Goal: Task Accomplishment & Management: Complete application form

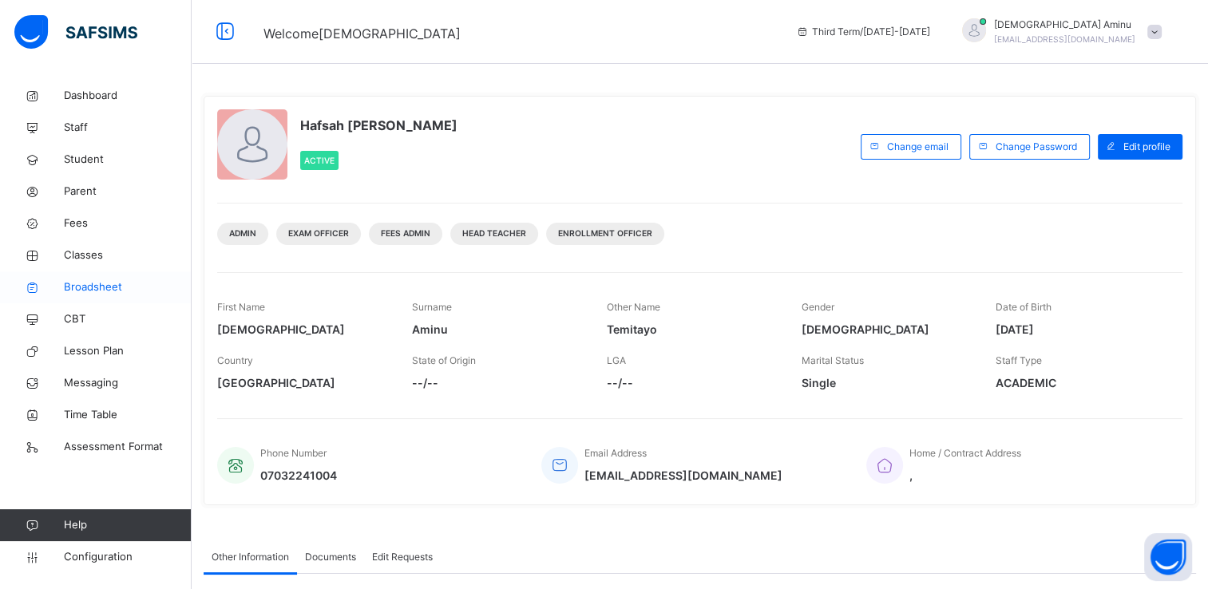
click at [86, 278] on link "Broadsheet" at bounding box center [96, 287] width 192 height 32
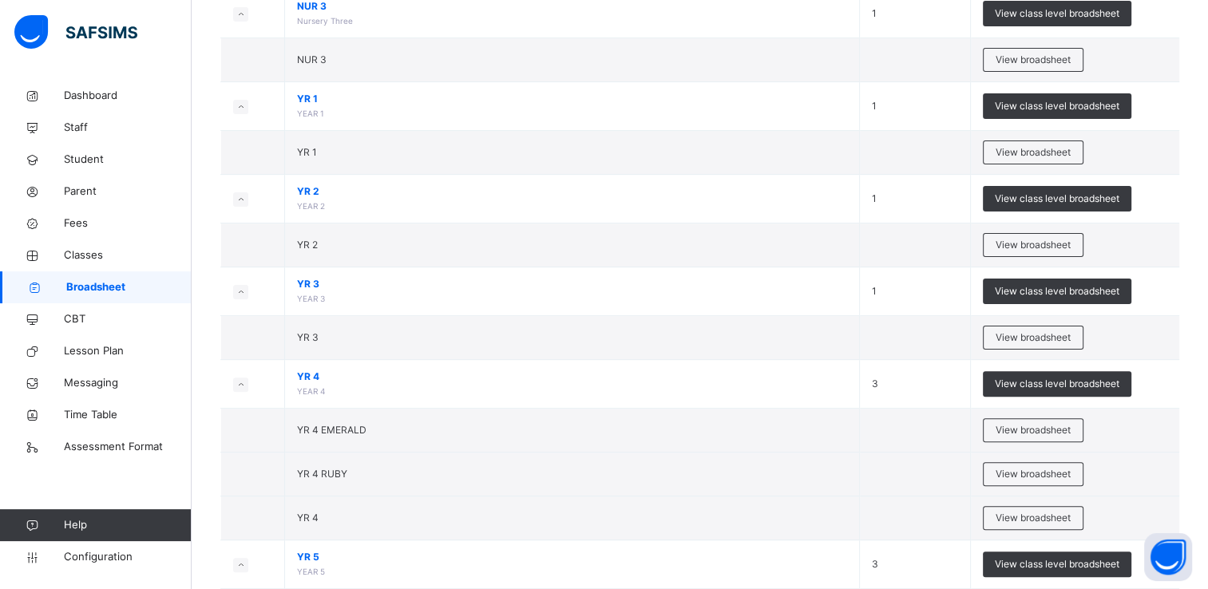
scroll to position [386, 0]
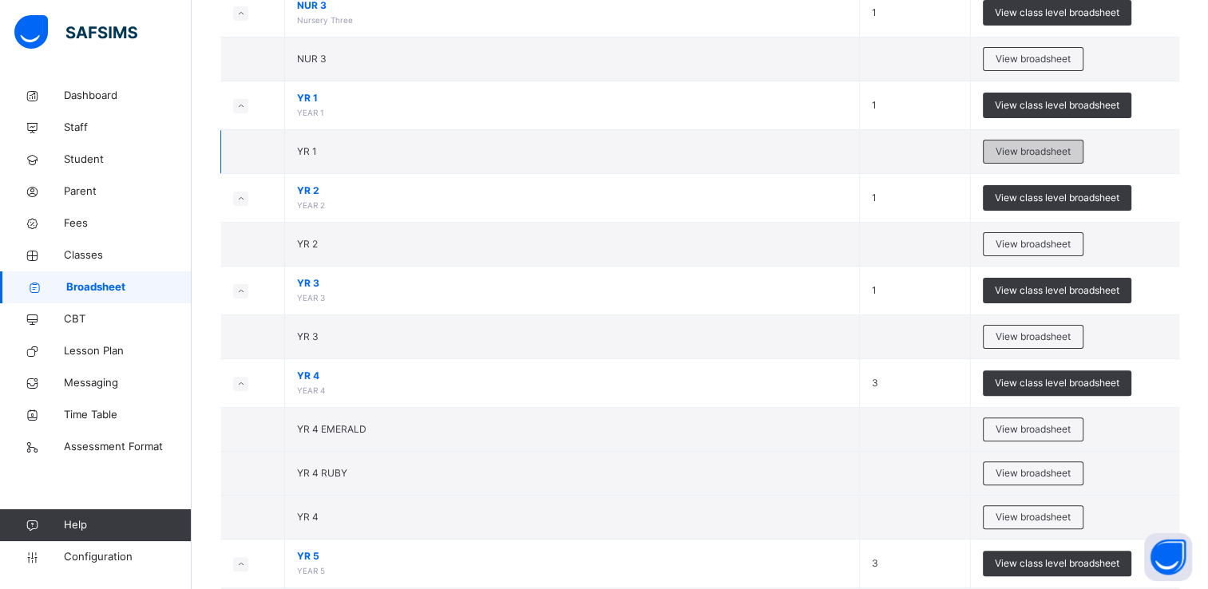
click at [1032, 148] on span "View broadsheet" at bounding box center [1033, 152] width 75 height 14
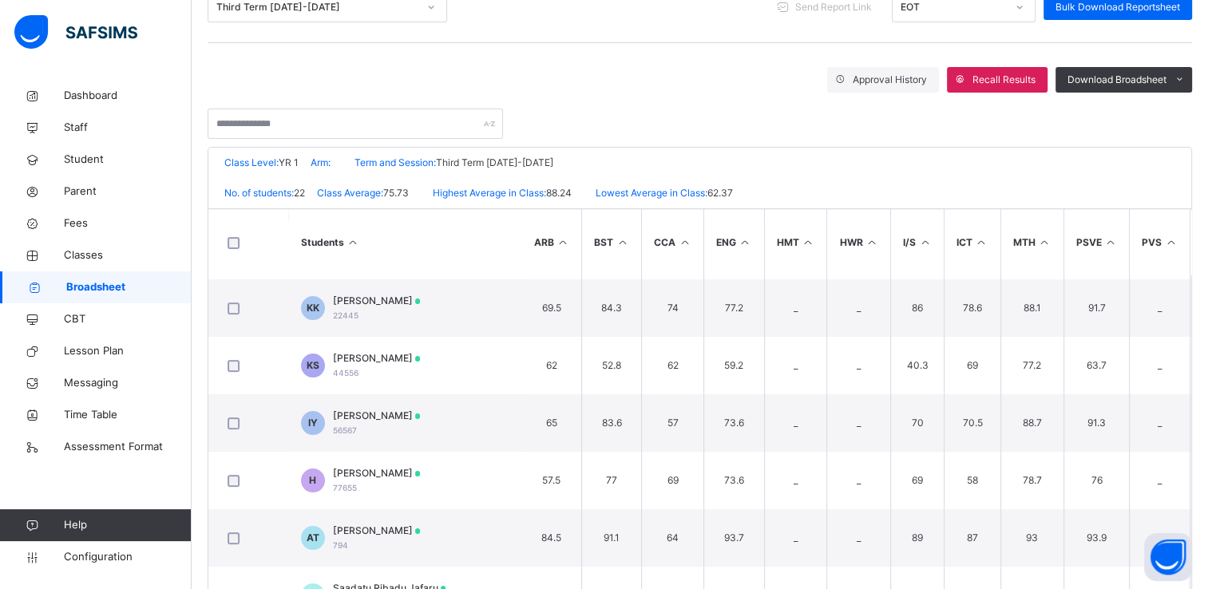
scroll to position [342, 6]
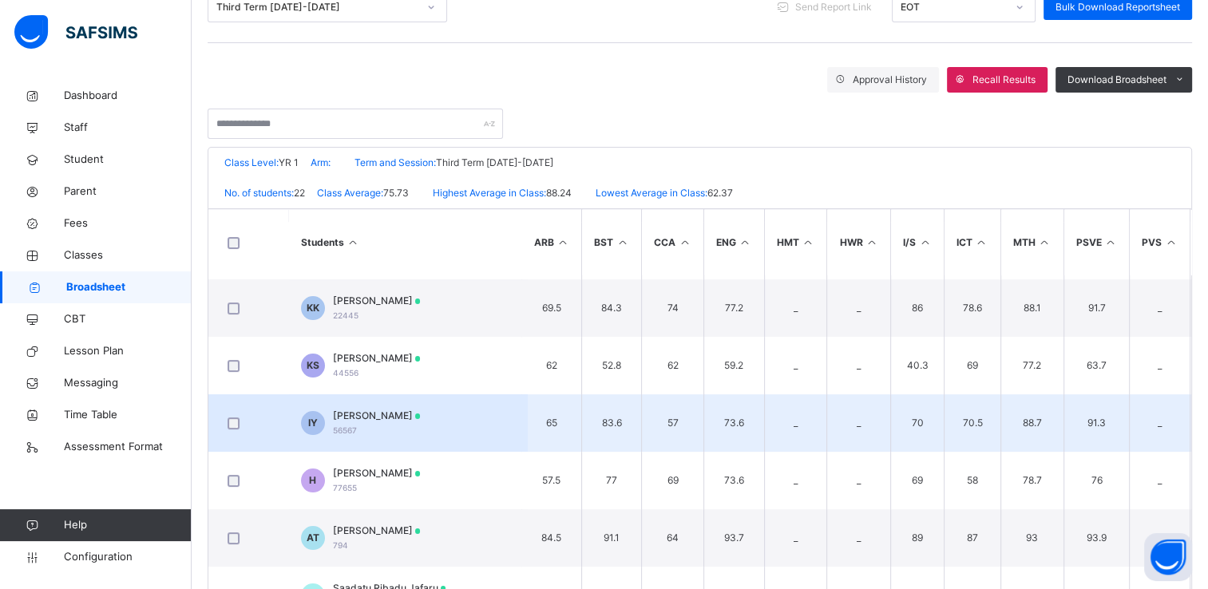
click at [390, 409] on span "[PERSON_NAME]" at bounding box center [377, 416] width 88 height 14
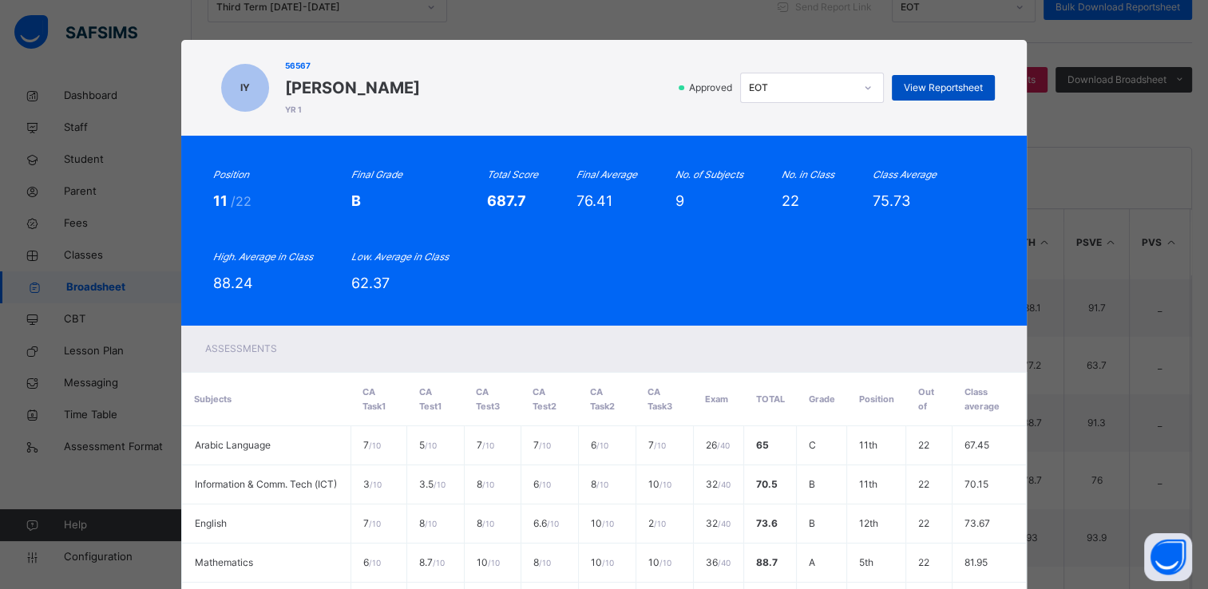
click at [944, 79] on div "View Reportsheet" at bounding box center [943, 88] width 103 height 26
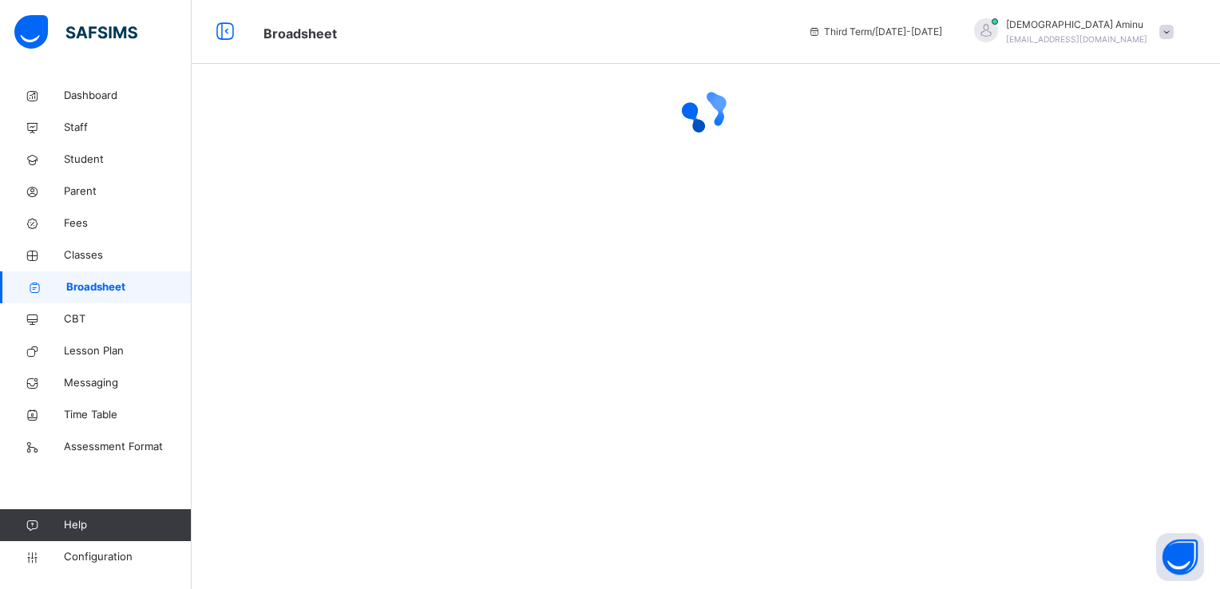
click at [91, 283] on span "Broadsheet" at bounding box center [128, 287] width 125 height 16
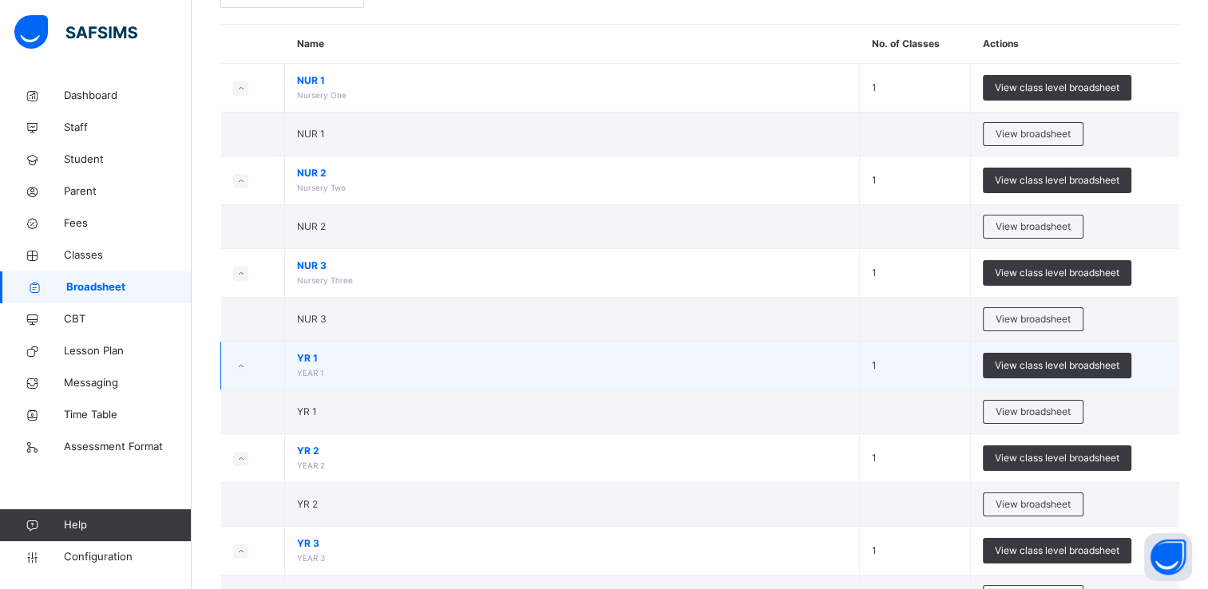
scroll to position [128, 0]
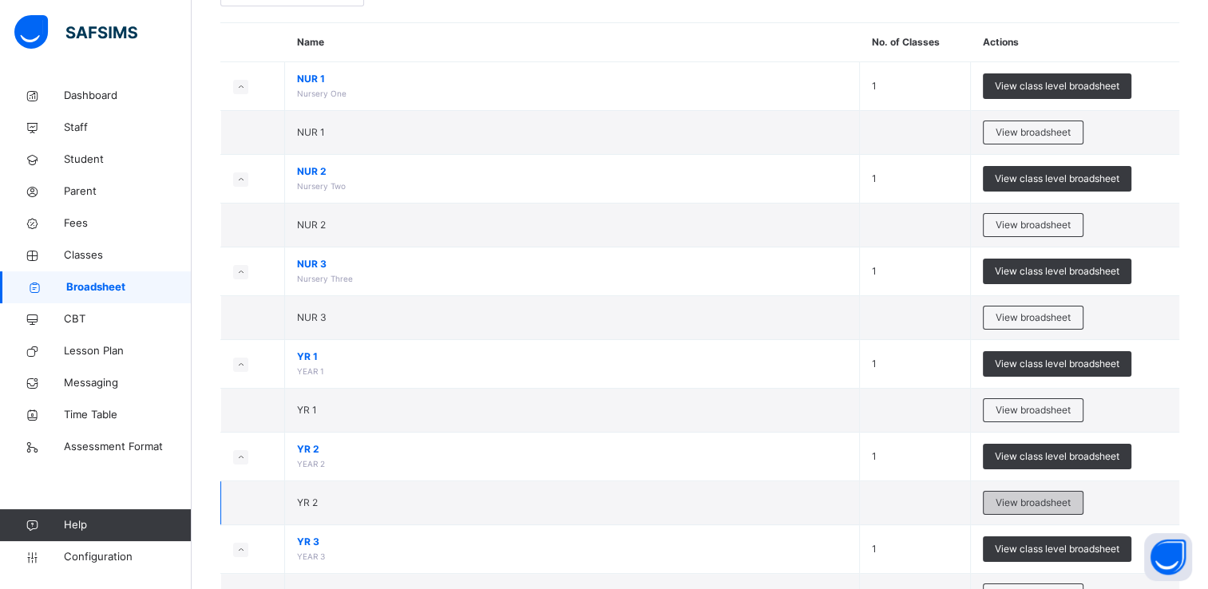
click at [1028, 496] on span "View broadsheet" at bounding box center [1033, 503] width 75 height 14
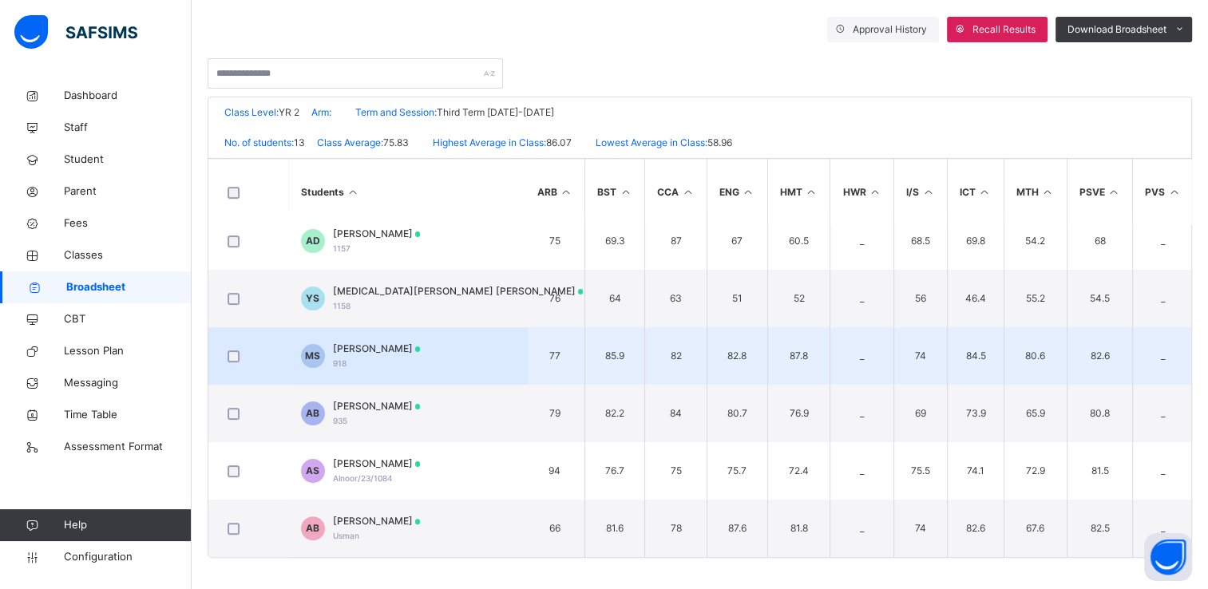
scroll to position [422, 2]
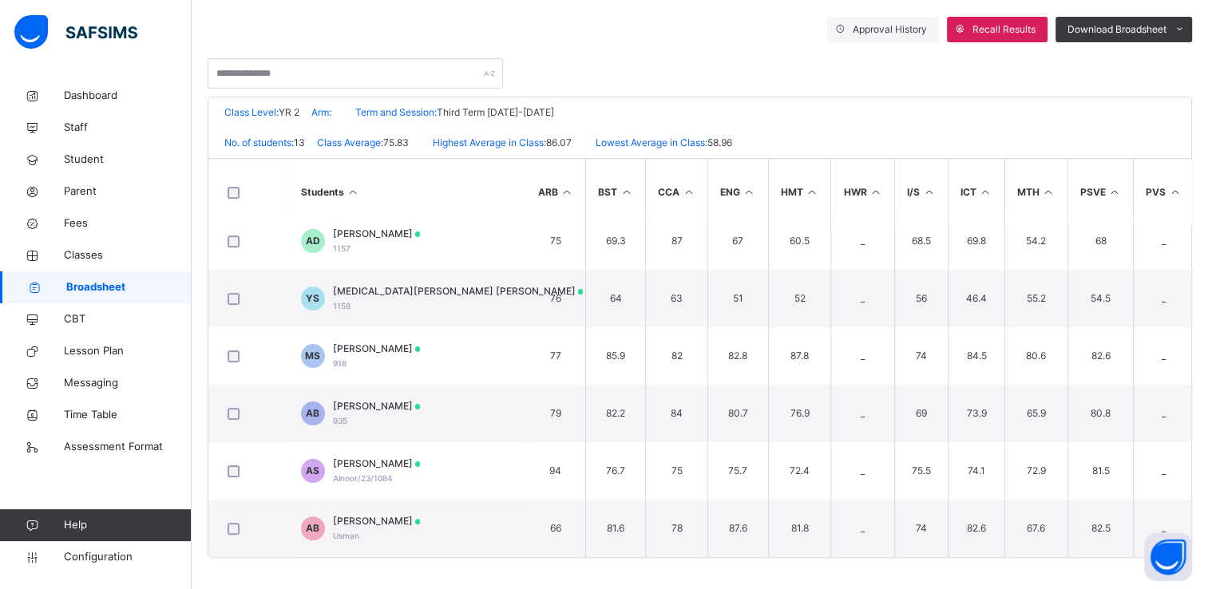
click at [768, 38] on div "Approval History Recall Results Download Broadsheet PDF Excel sheet" at bounding box center [700, 30] width 984 height 26
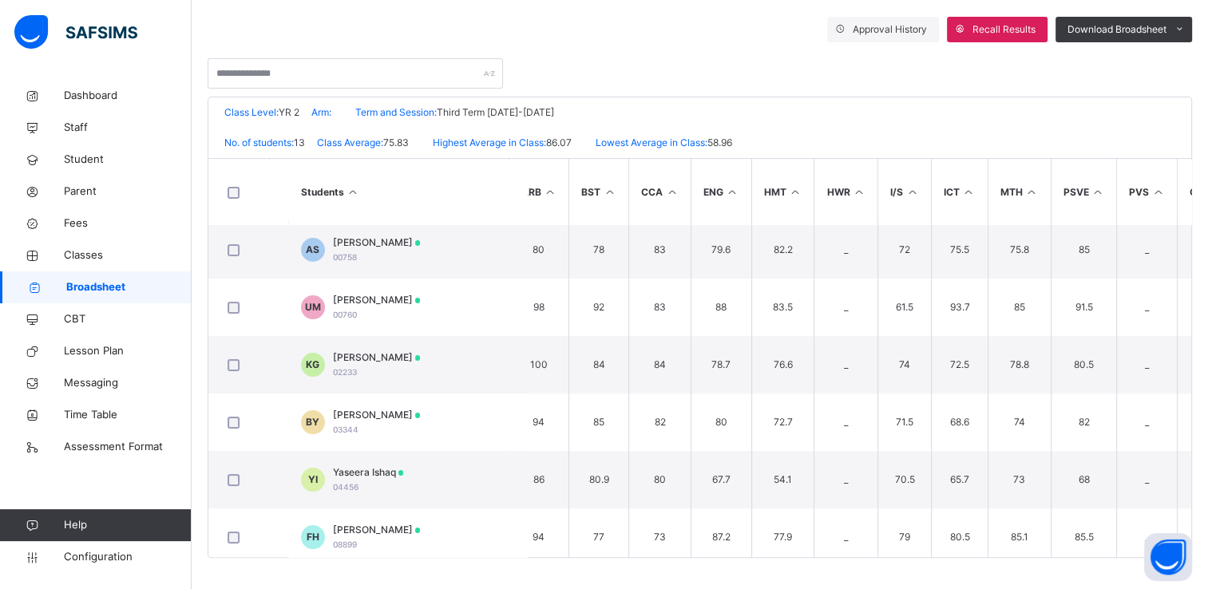
scroll to position [0, 19]
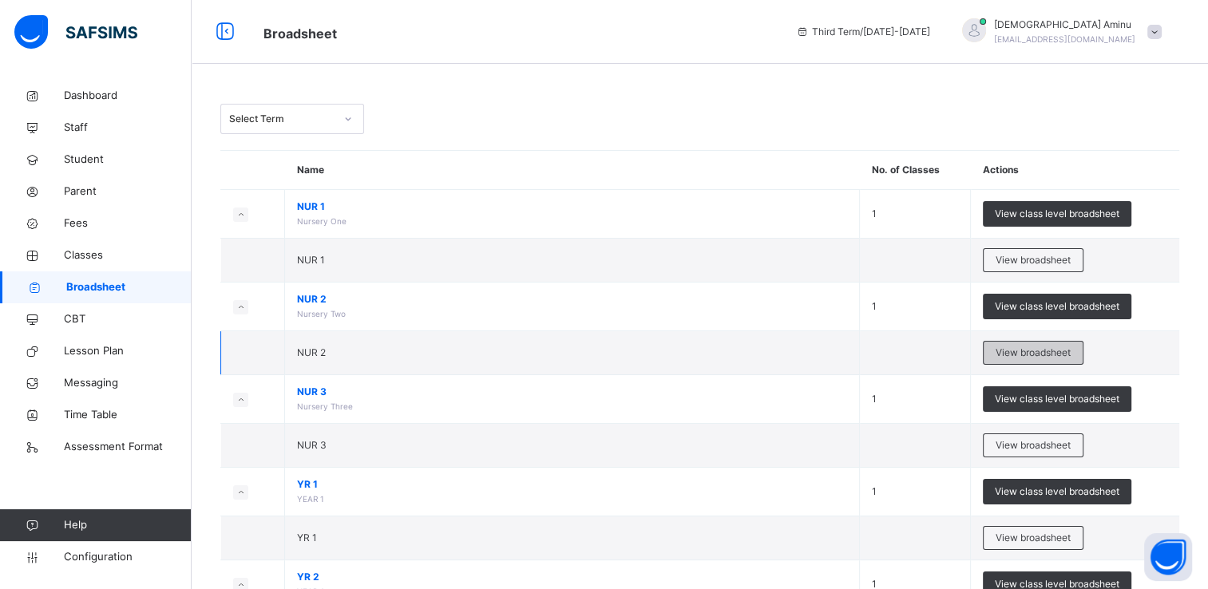
click at [1015, 353] on span "View broadsheet" at bounding box center [1033, 353] width 75 height 14
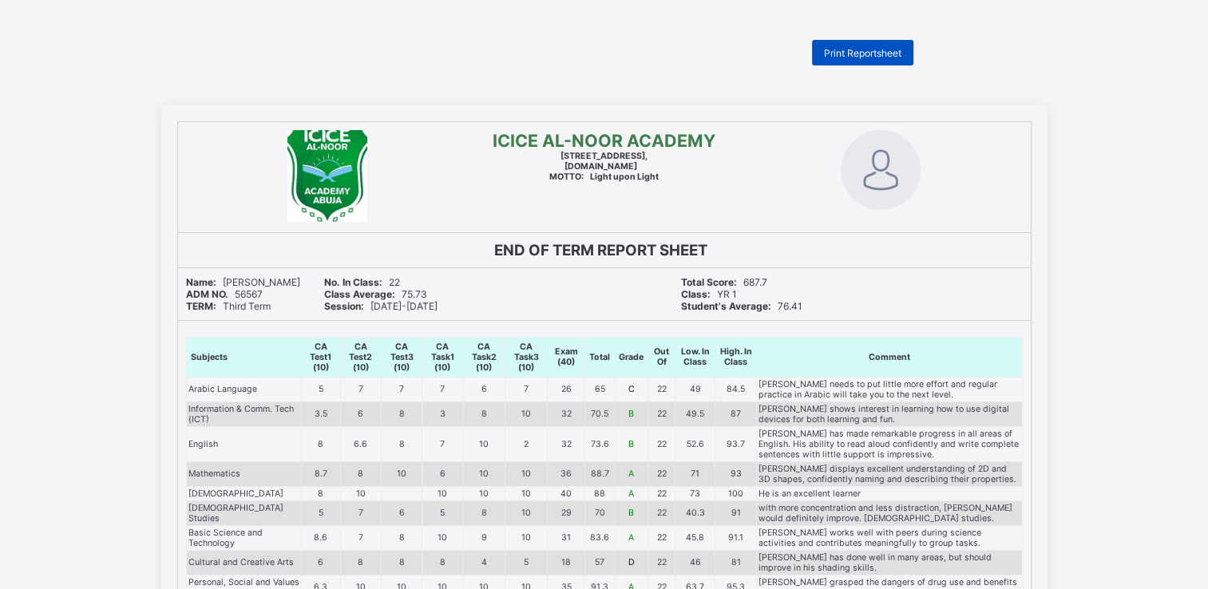
click at [853, 49] on span "Print Reportsheet" at bounding box center [862, 53] width 77 height 12
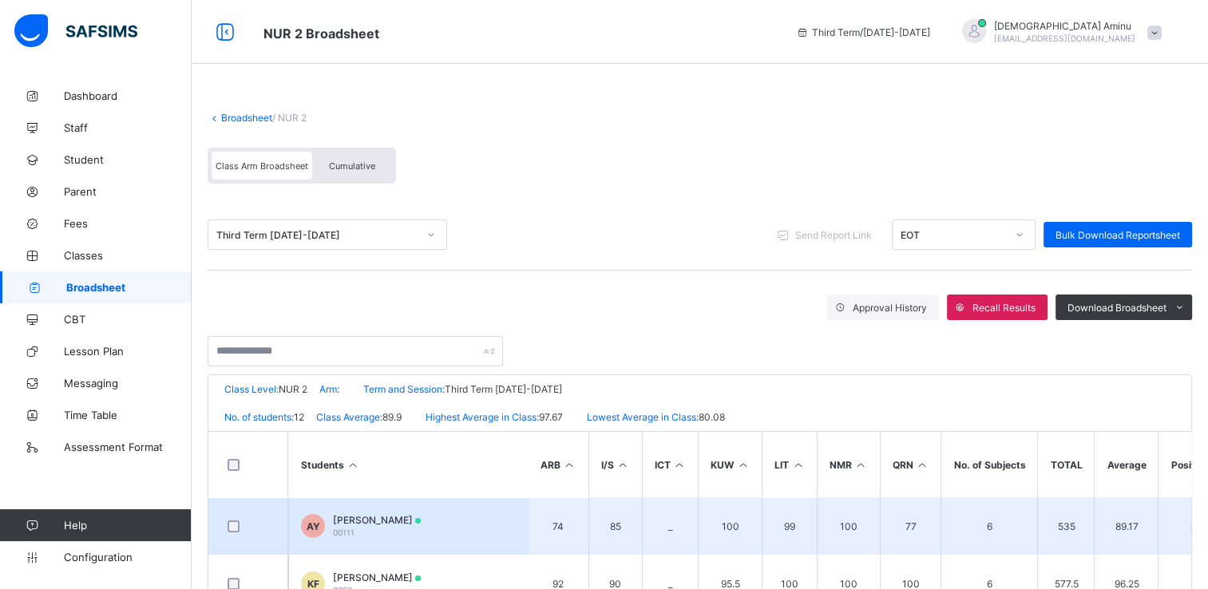
click at [372, 519] on span "Amatullah Yadudu" at bounding box center [377, 520] width 88 height 12
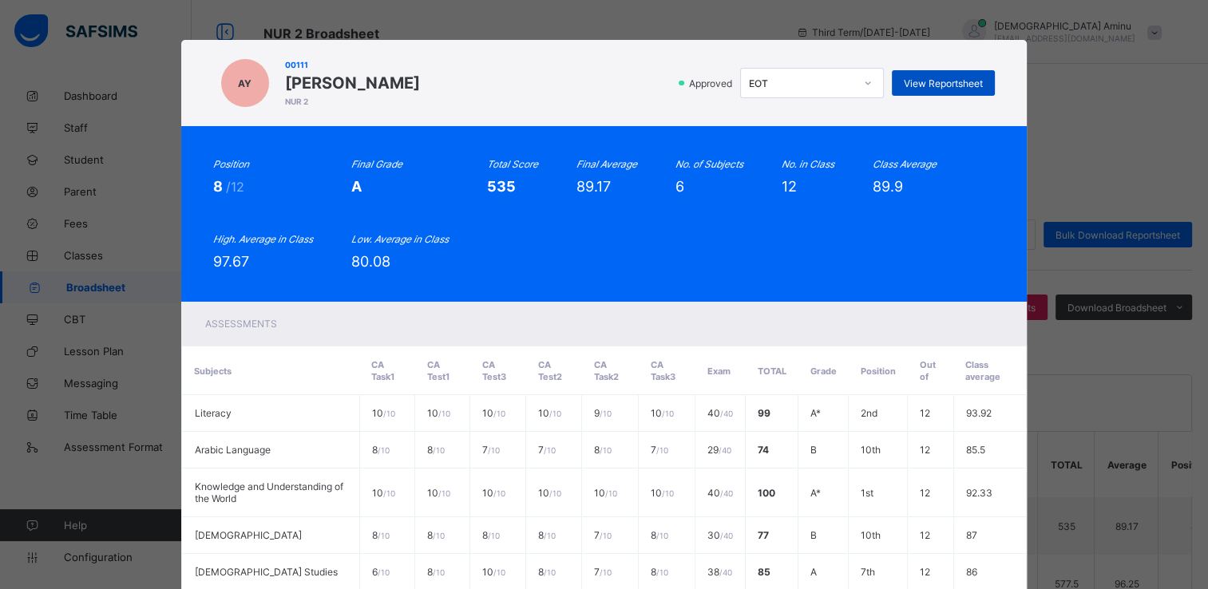
click at [945, 85] on span "View Reportsheet" at bounding box center [943, 83] width 79 height 12
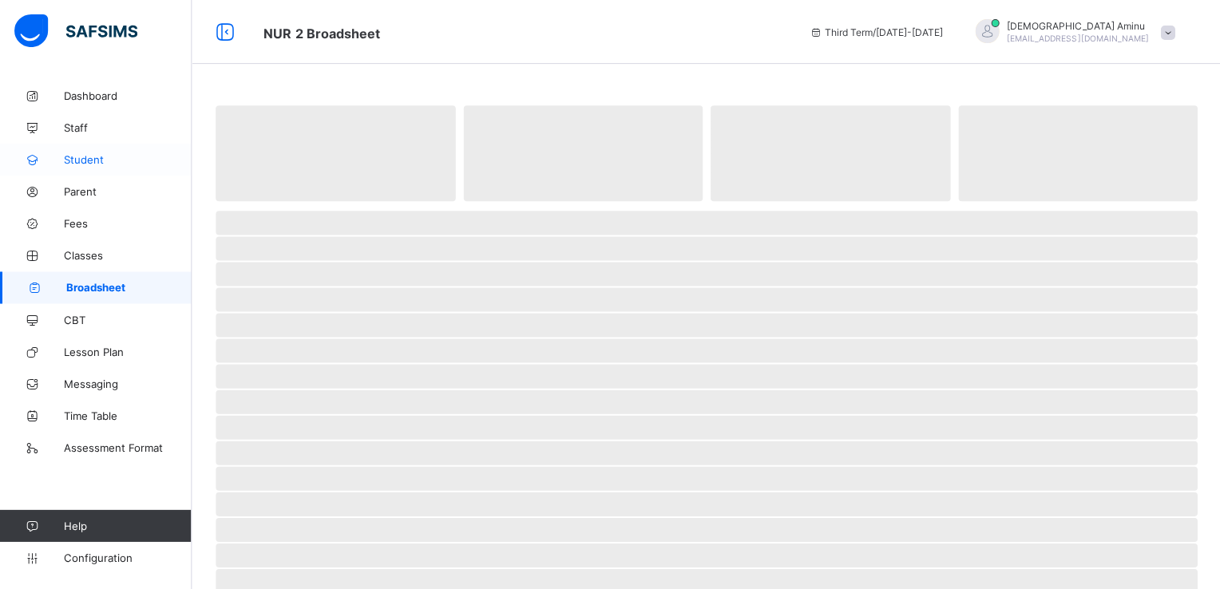
click at [89, 161] on span "Student" at bounding box center [128, 159] width 128 height 13
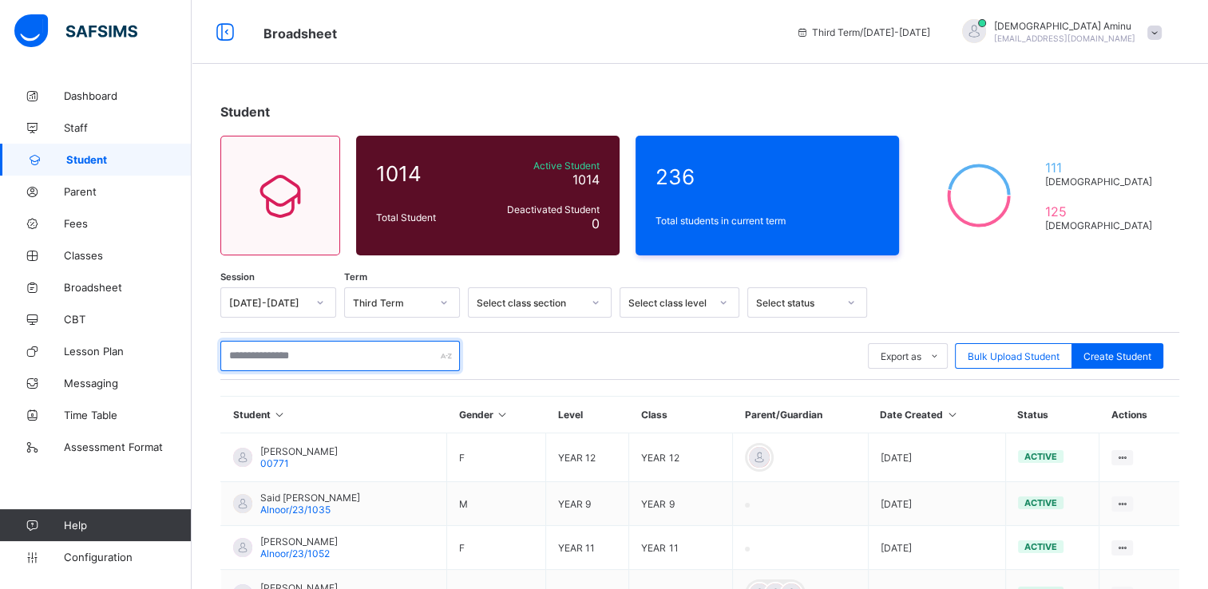
click at [275, 361] on input "text" at bounding box center [340, 356] width 240 height 30
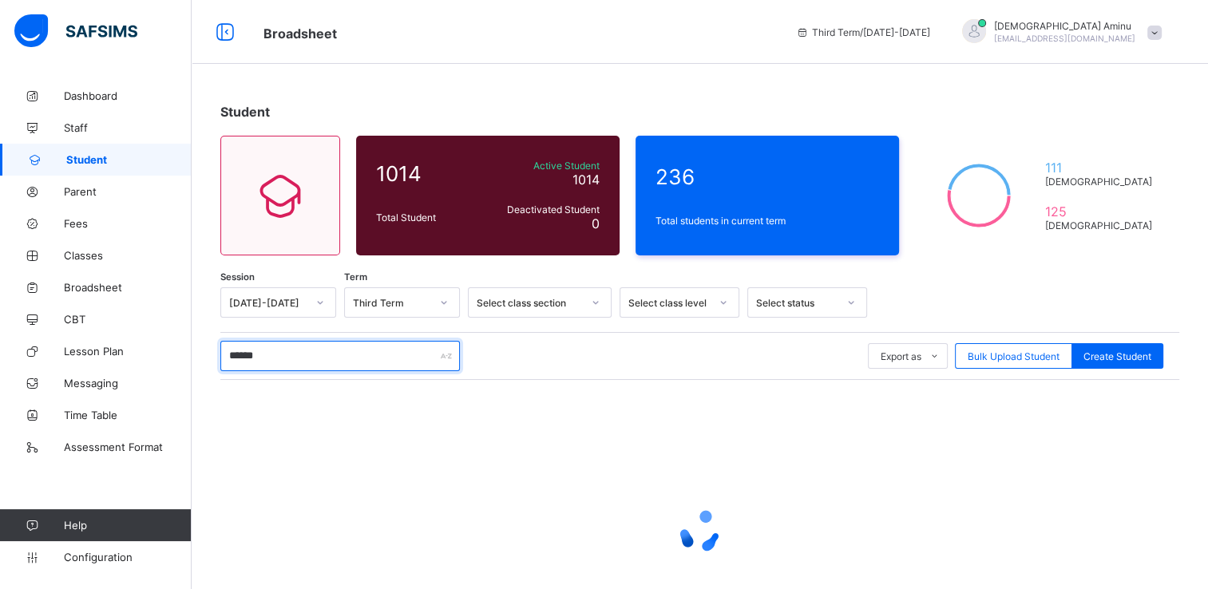
type input "******"
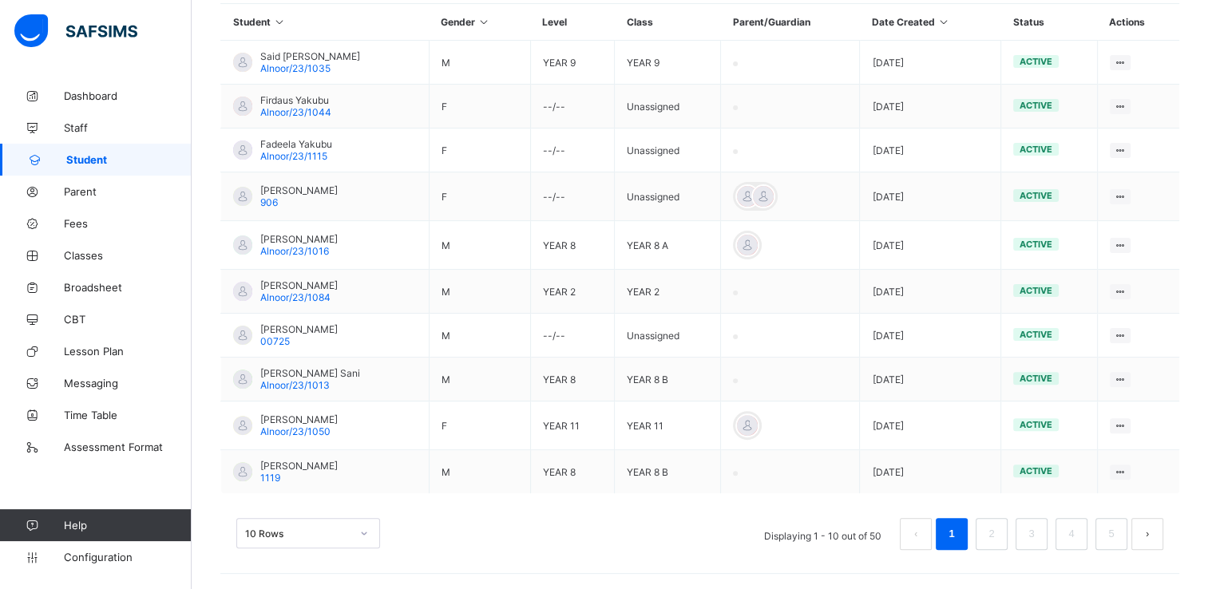
scroll to position [434, 0]
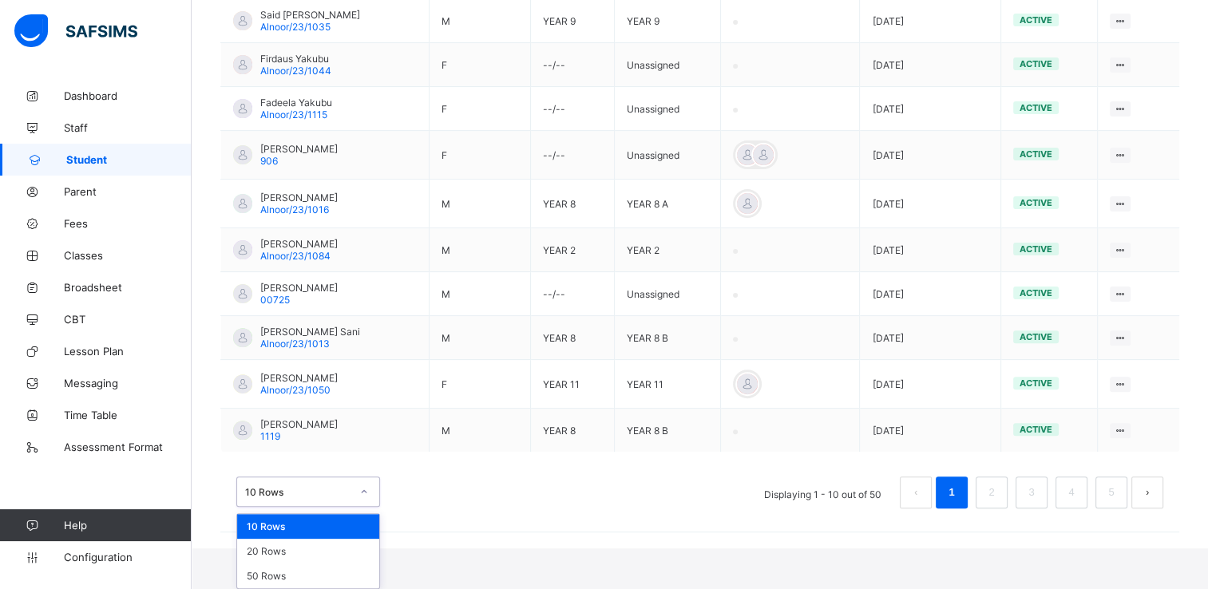
click at [364, 507] on div "option 10 Rows focused, 1 of 3. 3 results available. Use Up and Down to choose …" at bounding box center [308, 492] width 144 height 30
click at [309, 551] on div "20 Rows" at bounding box center [308, 551] width 142 height 25
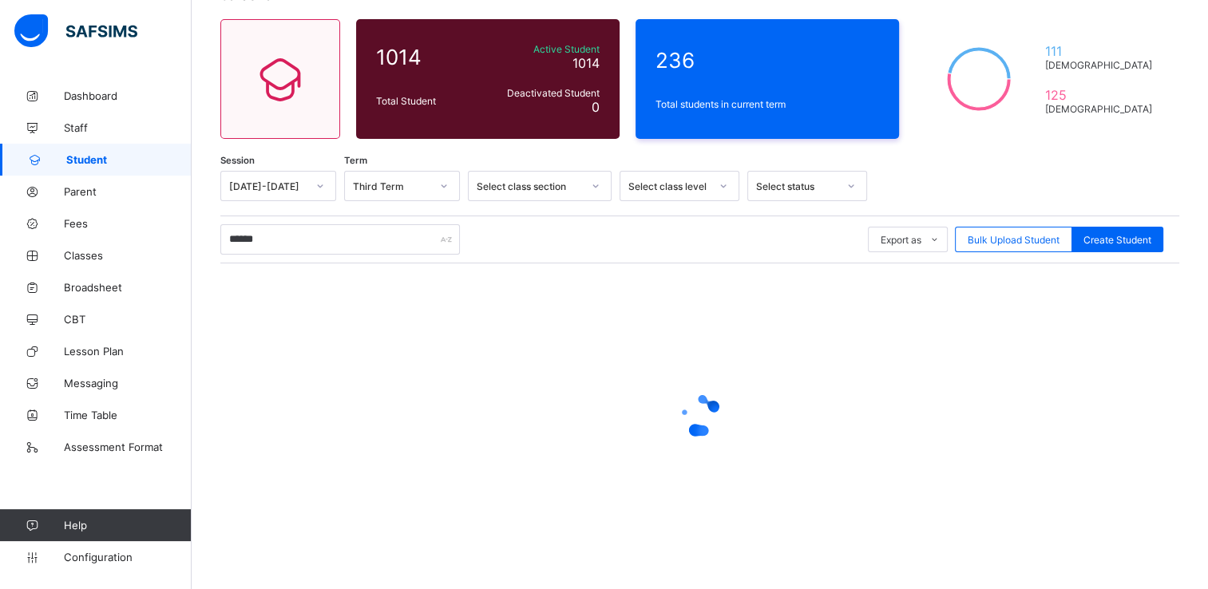
scroll to position [26, 0]
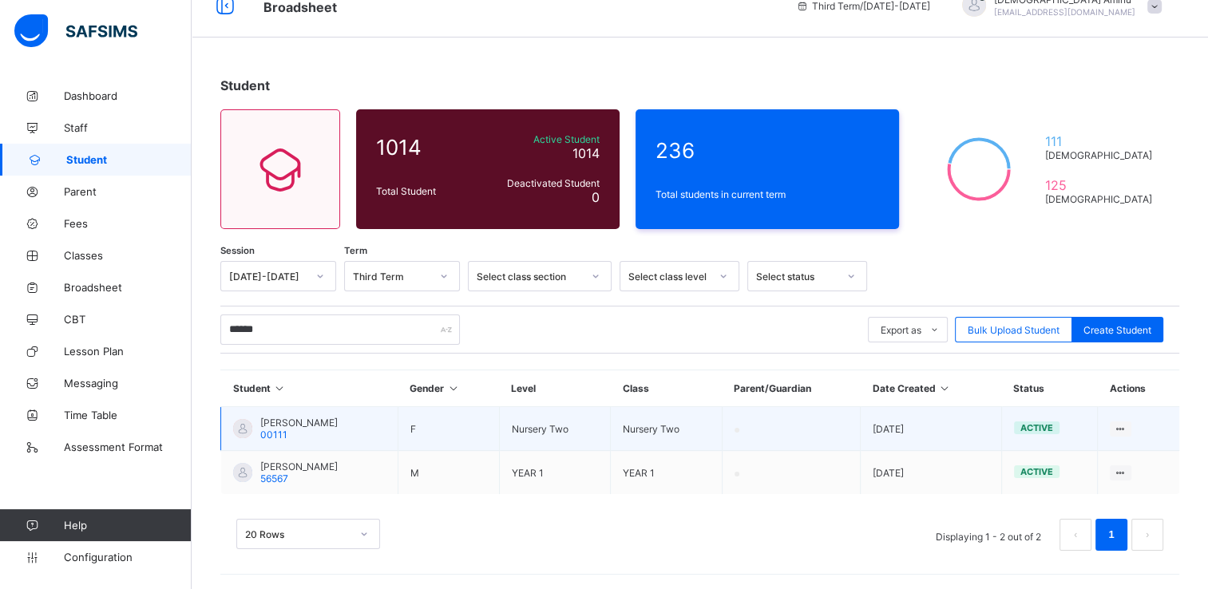
click at [320, 420] on span "Amatullah Yadudu" at bounding box center [298, 423] width 77 height 12
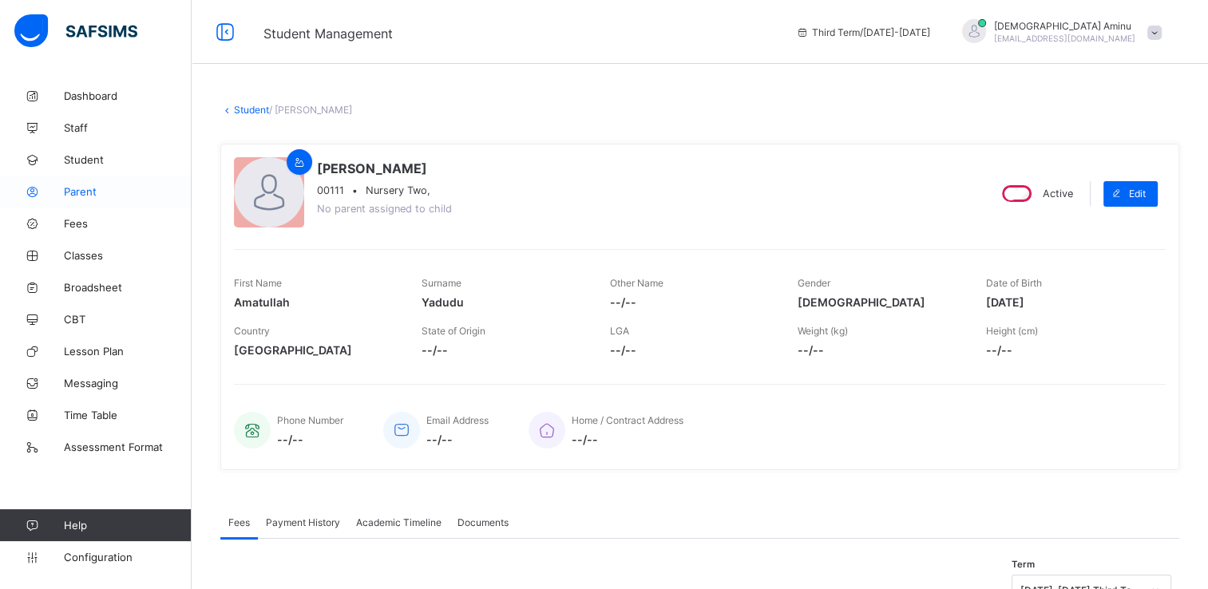
click at [83, 189] on span "Parent" at bounding box center [128, 191] width 128 height 13
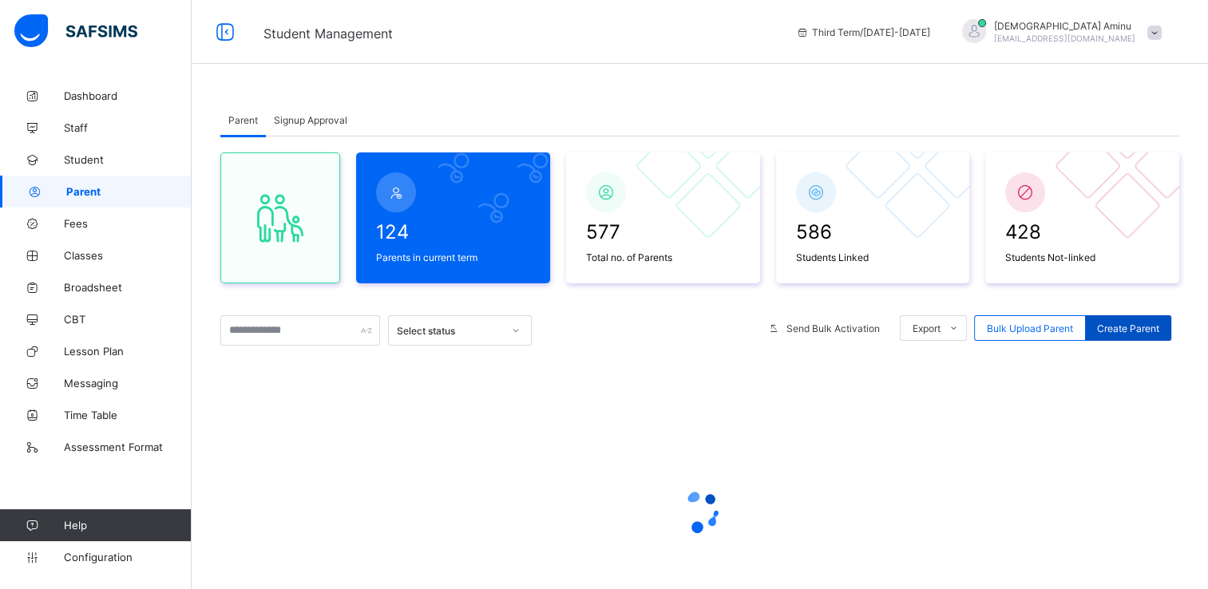
click at [1122, 326] on span "Create Parent" at bounding box center [1128, 329] width 62 height 12
select select "**"
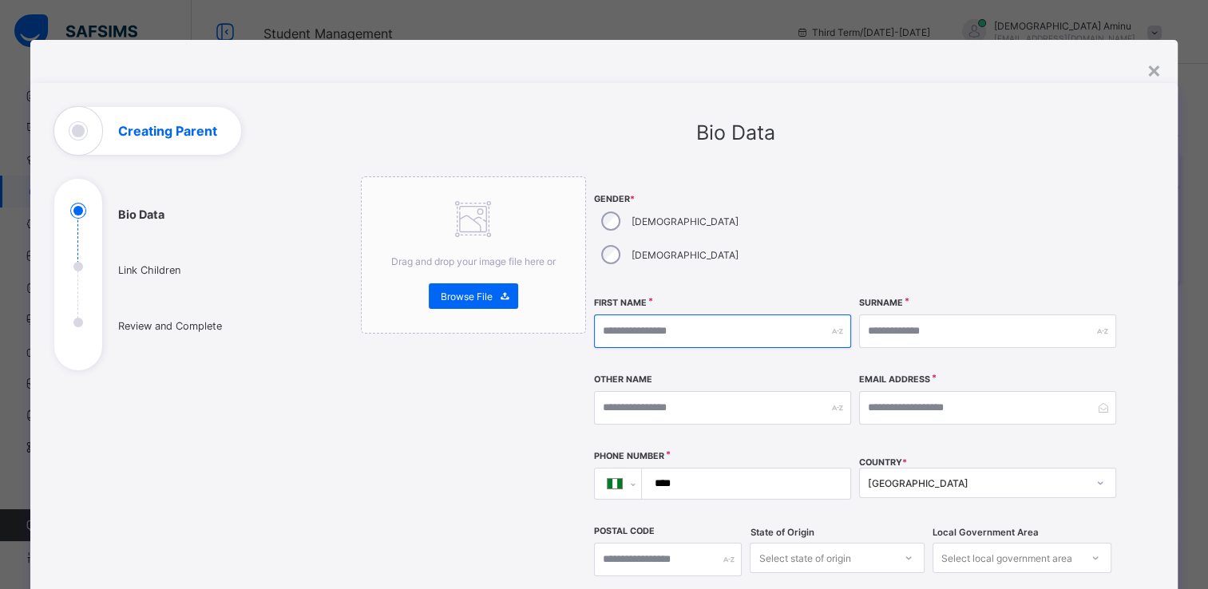
click at [655, 315] on input "text" at bounding box center [722, 332] width 257 height 34
type input "*****"
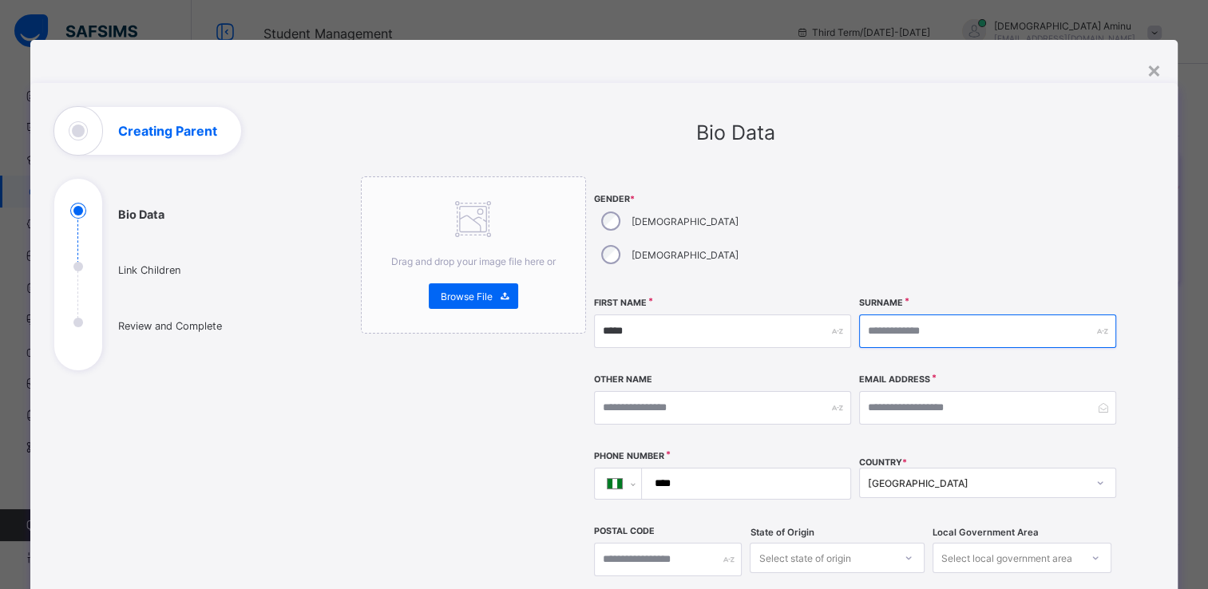
click at [895, 315] on input "text" at bounding box center [987, 332] width 257 height 34
type input "****"
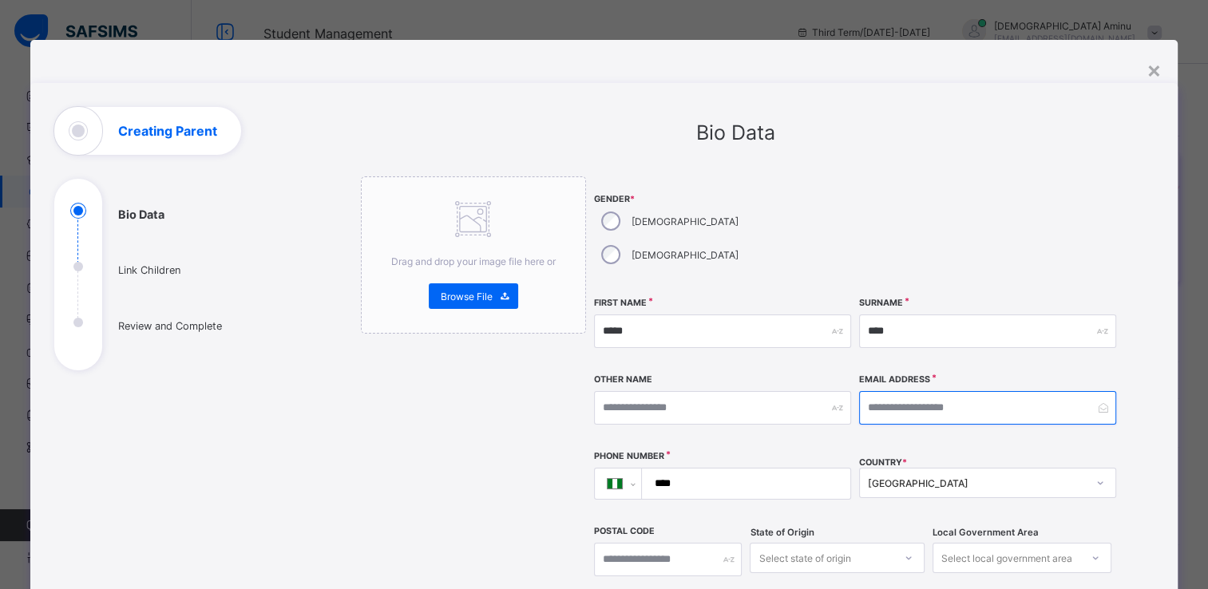
click at [903, 391] on input "email" at bounding box center [987, 408] width 257 height 34
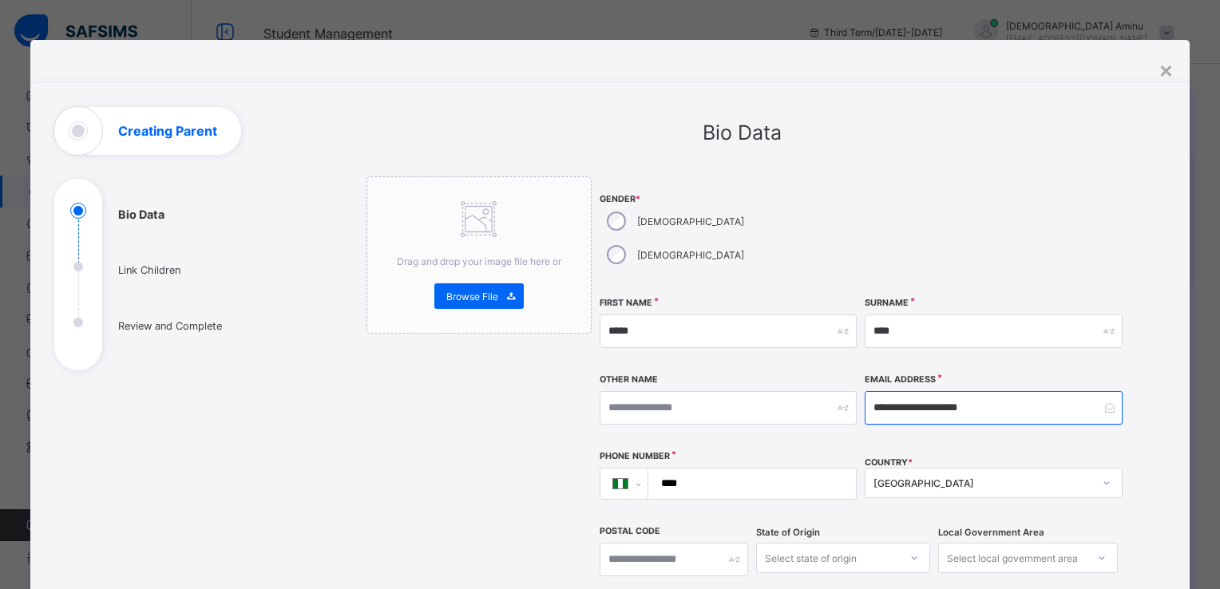
type input "**********"
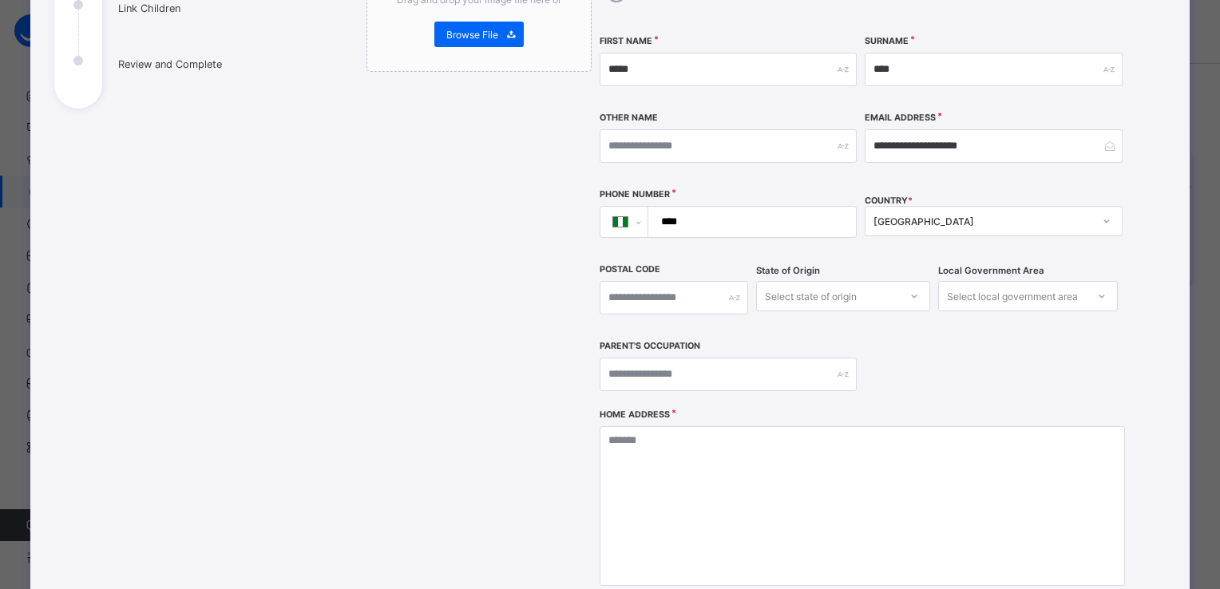
scroll to position [268, 0]
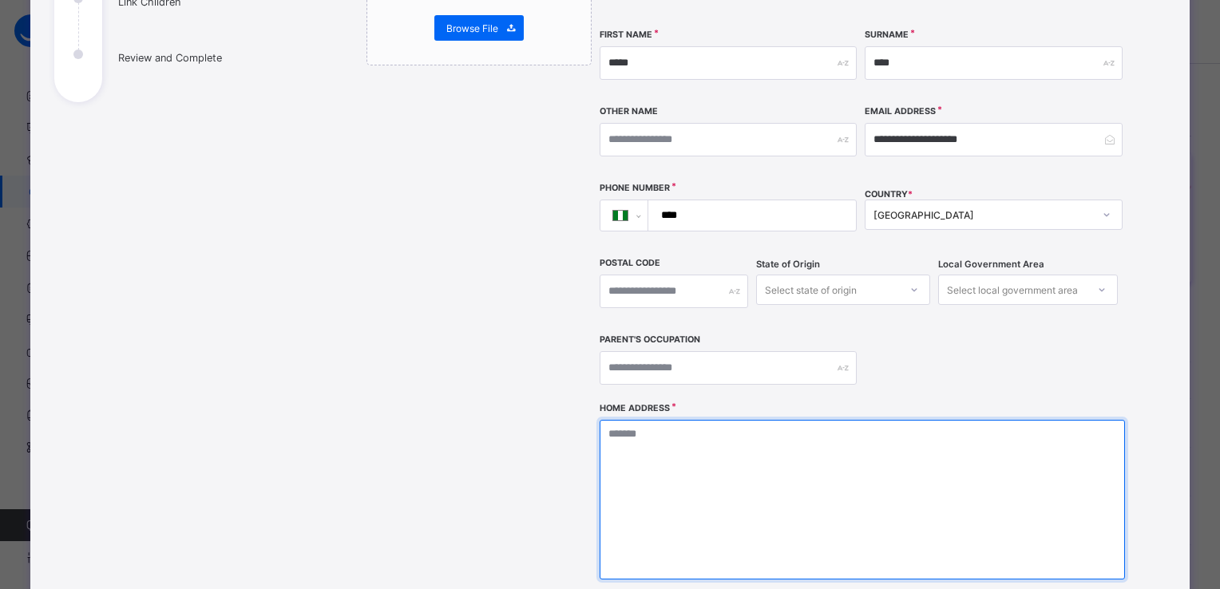
click at [690, 420] on textarea at bounding box center [862, 500] width 525 height 160
type textarea "*****"
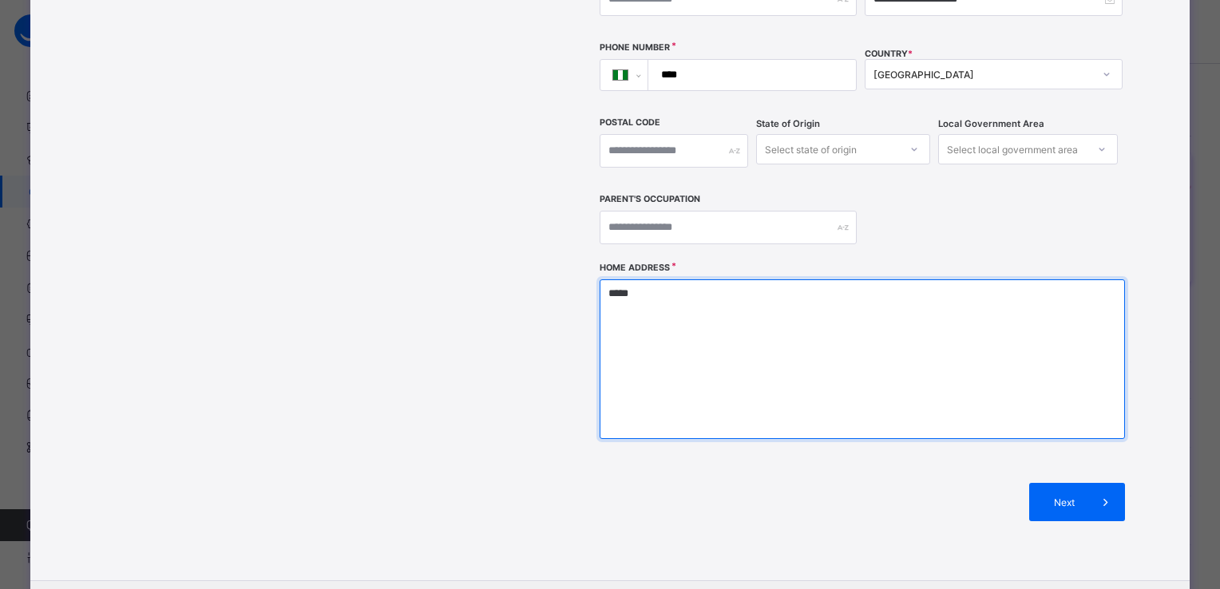
scroll to position [447, 0]
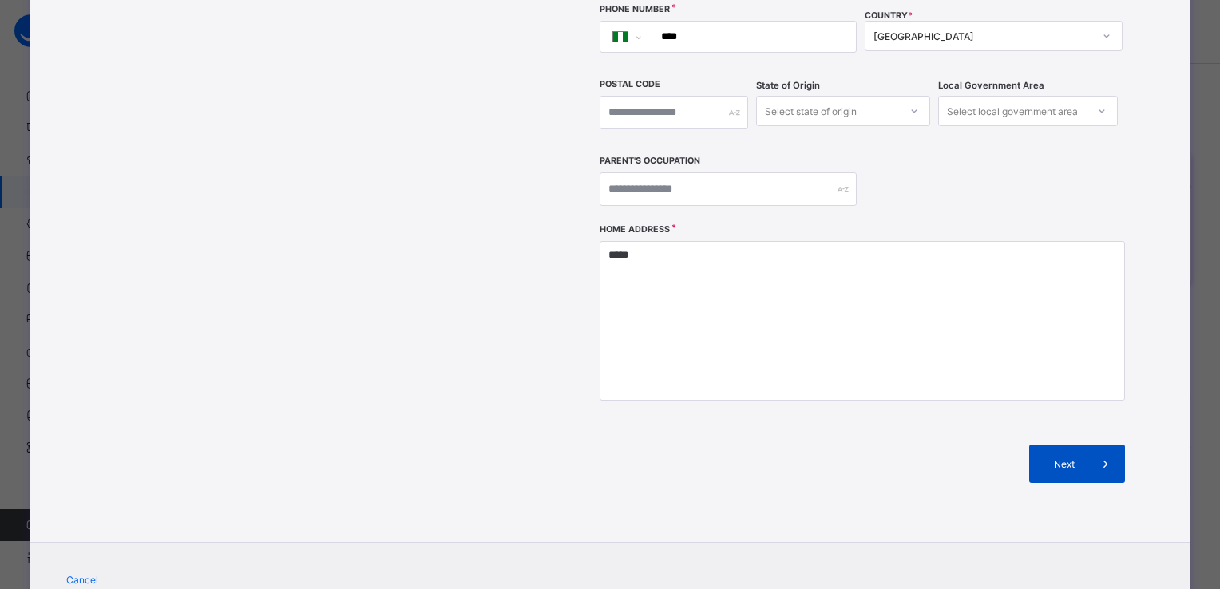
click at [1071, 458] on span "Next" at bounding box center [1064, 464] width 46 height 12
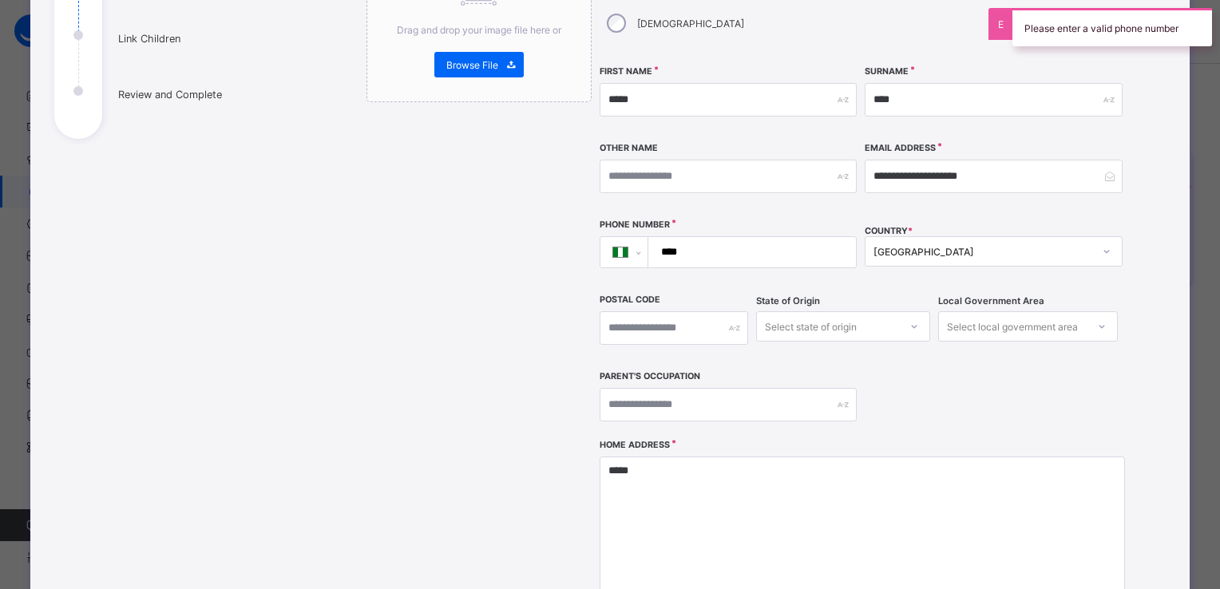
scroll to position [228, 0]
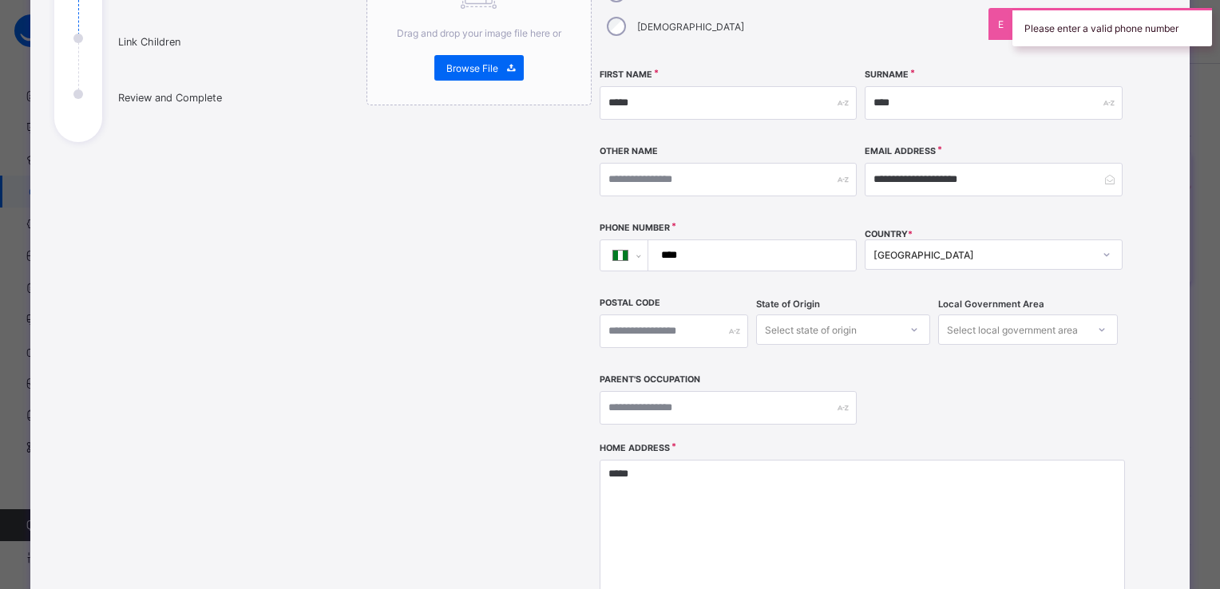
click at [759, 240] on input "****" at bounding box center [750, 255] width 196 height 30
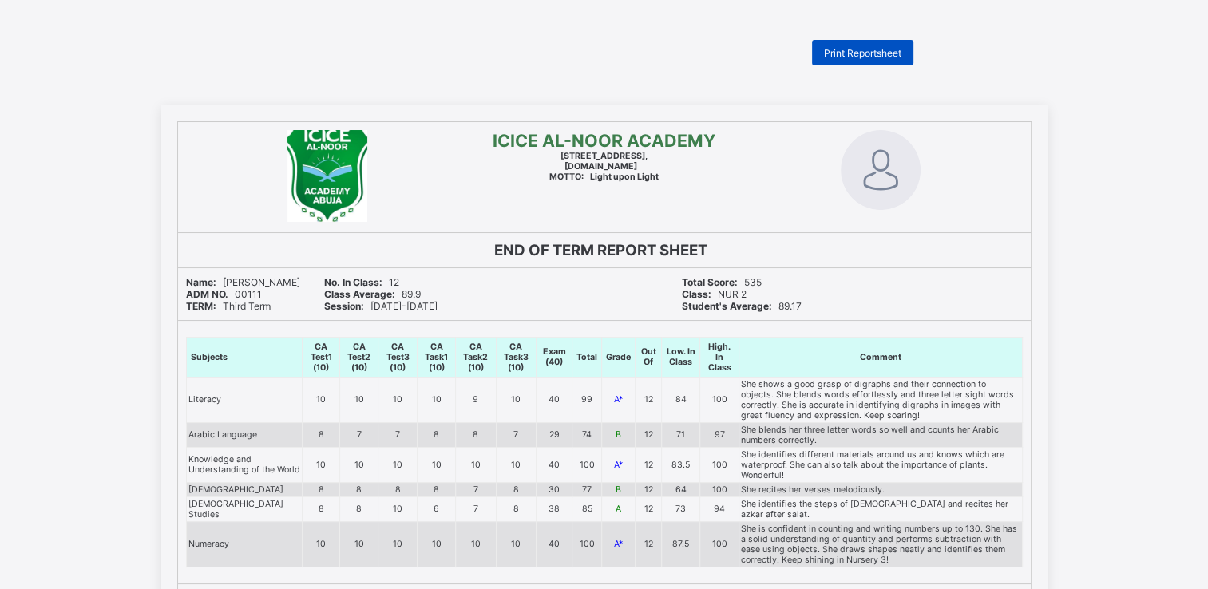
click at [853, 50] on span "Print Reportsheet" at bounding box center [862, 53] width 77 height 12
